Goal: Transaction & Acquisition: Purchase product/service

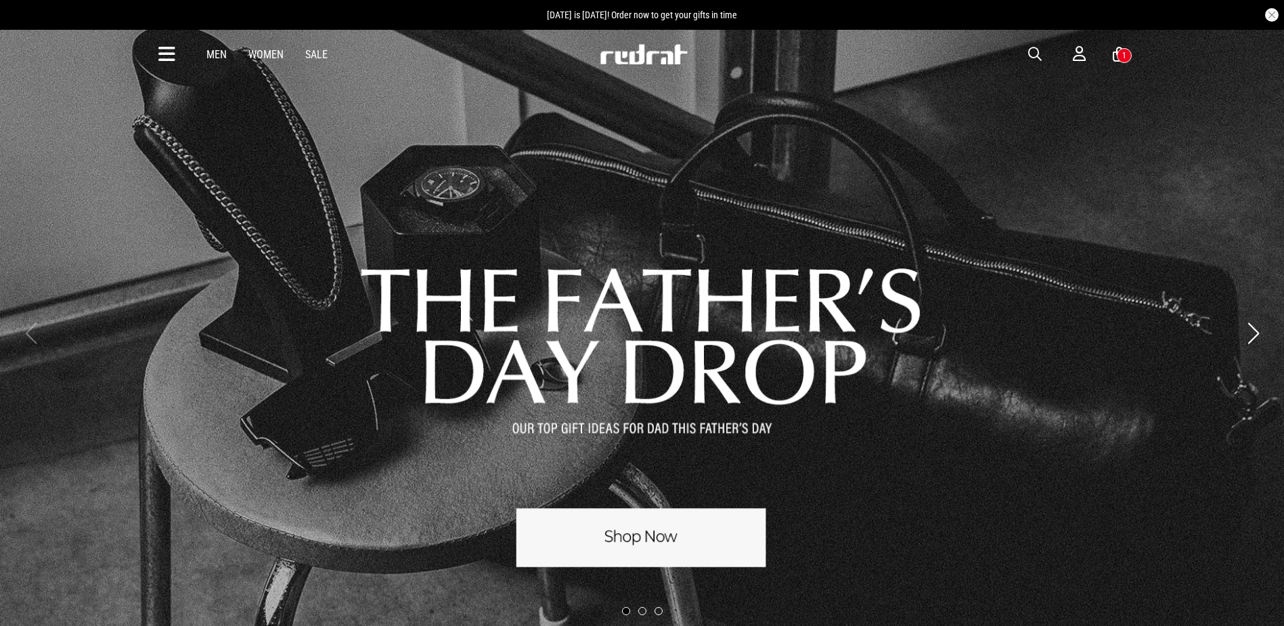
click at [1032, 54] on span "button" at bounding box center [1035, 54] width 14 height 16
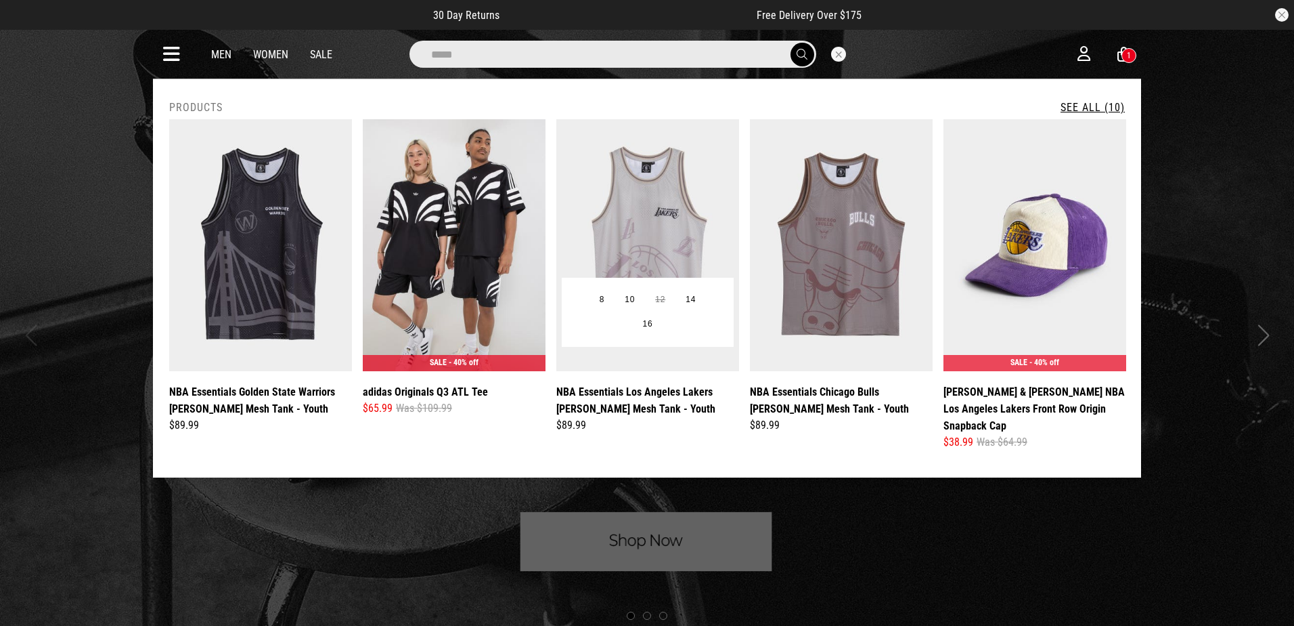
type input "*****"
click at [680, 213] on img at bounding box center [647, 245] width 183 height 252
